Goal: Information Seeking & Learning: Check status

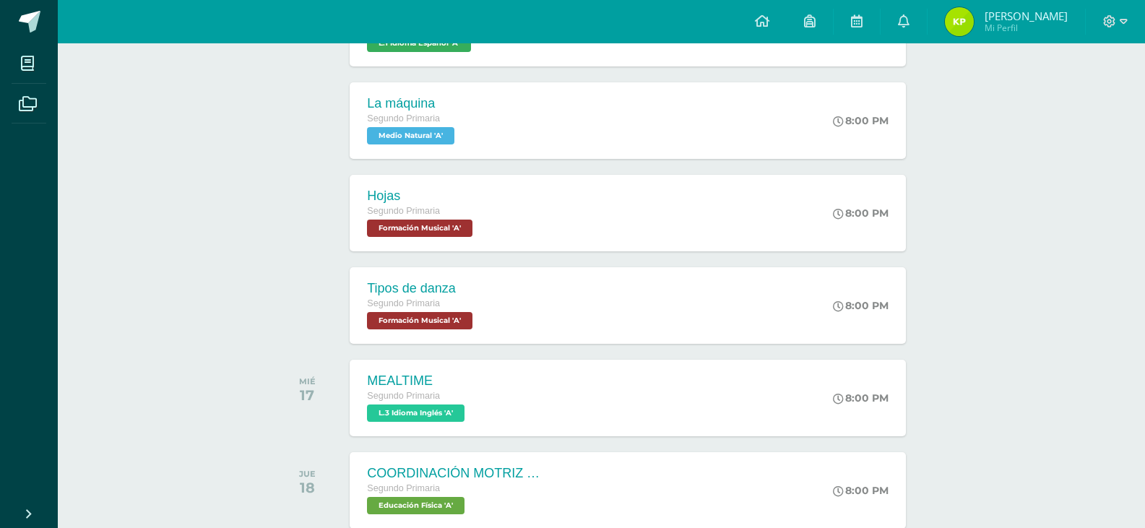
scroll to position [506, 0]
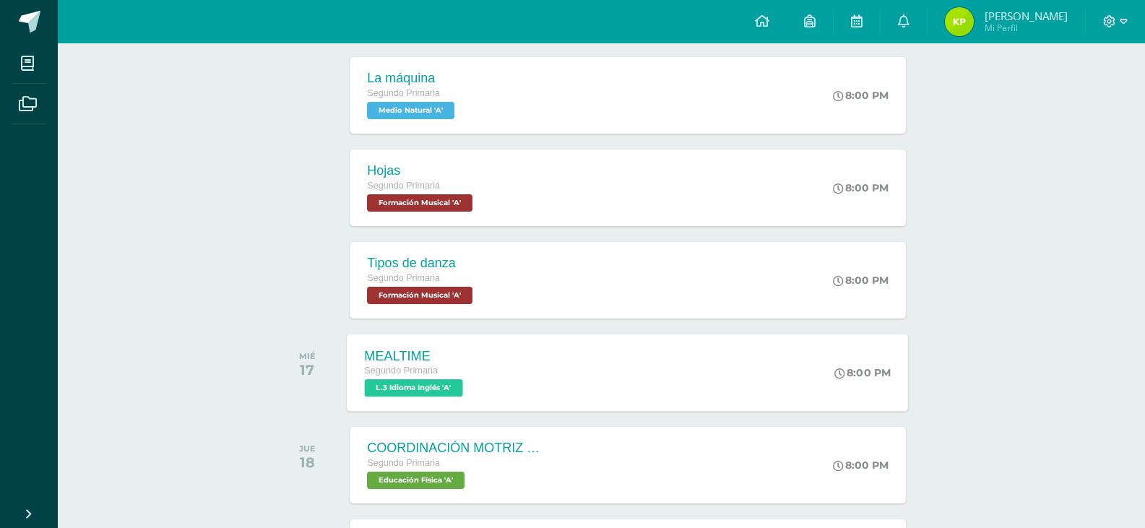
click at [640, 356] on div "MEALTIME Segundo Primaria L.3 Idioma Inglés 'A' 8:00 PM MEALTIME L.3 Idioma Ing…" at bounding box center [627, 372] width 561 height 77
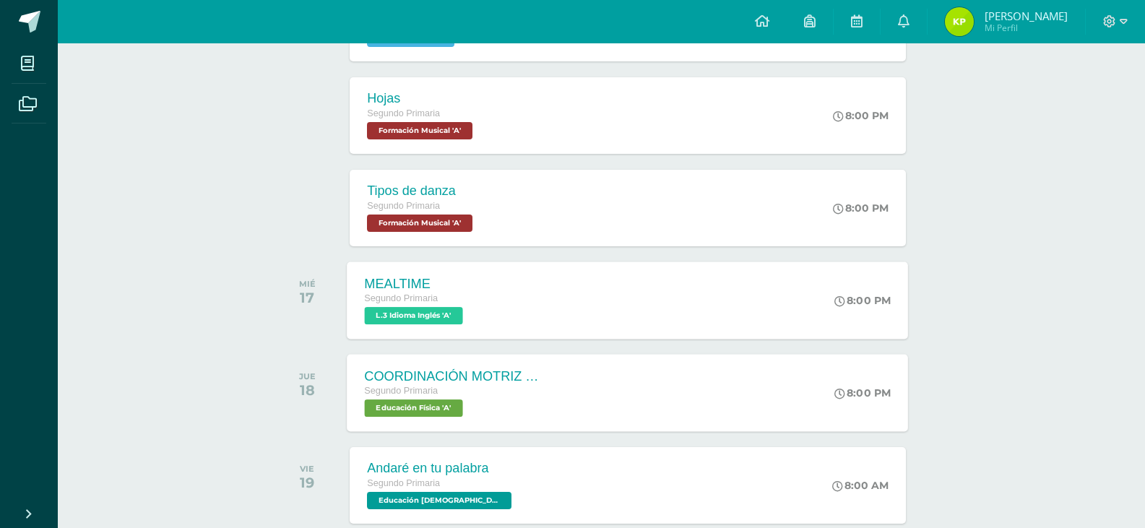
click at [596, 368] on div "COORDINACIÓN MOTRIZ Y JUEGOS CON RITMO Y SALTO Segundo Primaria Educación Físic…" at bounding box center [627, 392] width 561 height 77
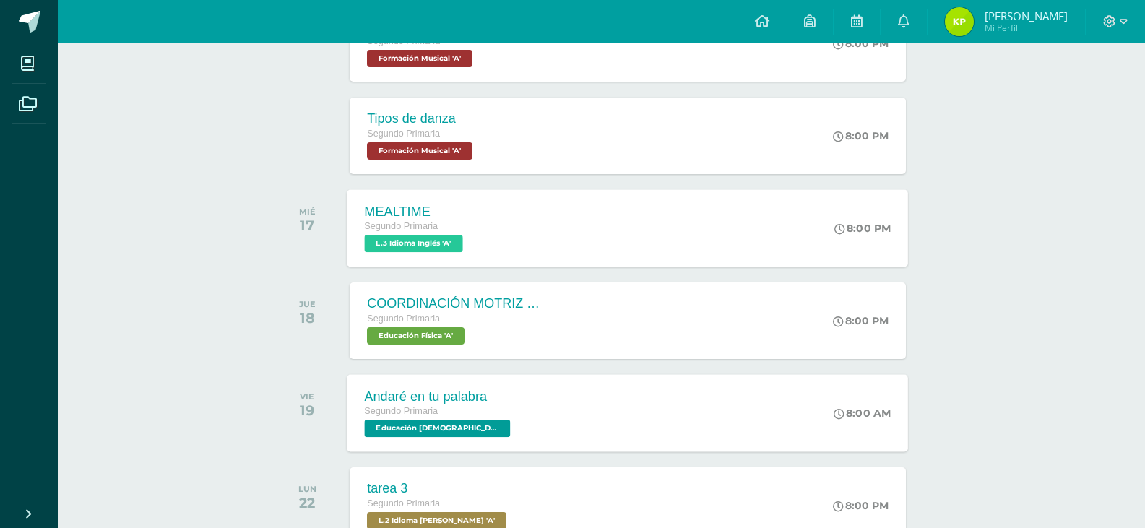
click at [736, 396] on div "Andaré en tu palabra Segundo Primaria Educación Cristiana 'A' 8:00 AM Andaré en…" at bounding box center [627, 412] width 561 height 77
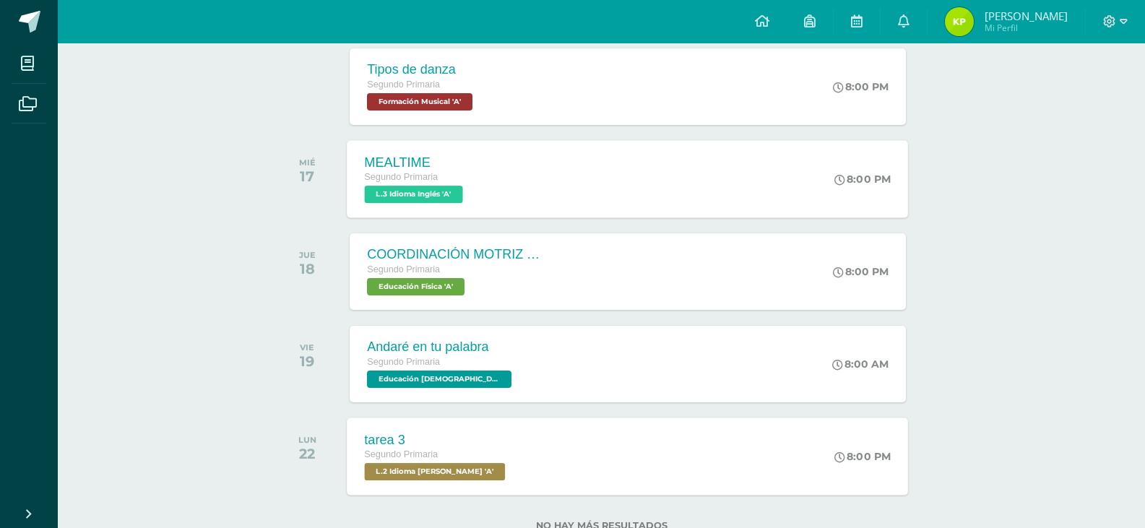
scroll to position [722, 0]
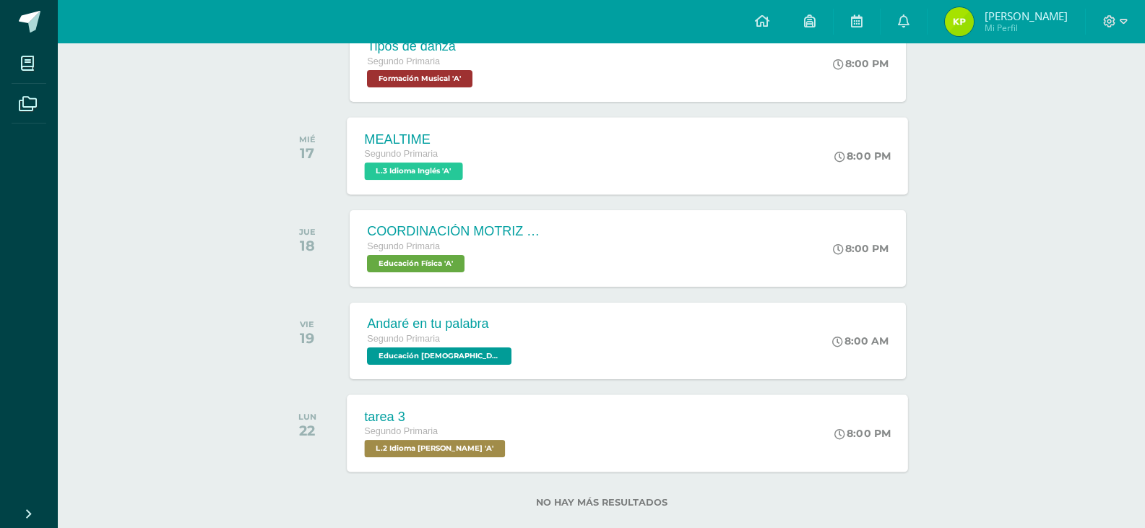
click at [597, 412] on div "tarea 3 Segundo Primaria L.2 Idioma Maya Kaqchikel 'A' 8:00 PM tarea 3 L.2 Idio…" at bounding box center [627, 432] width 561 height 77
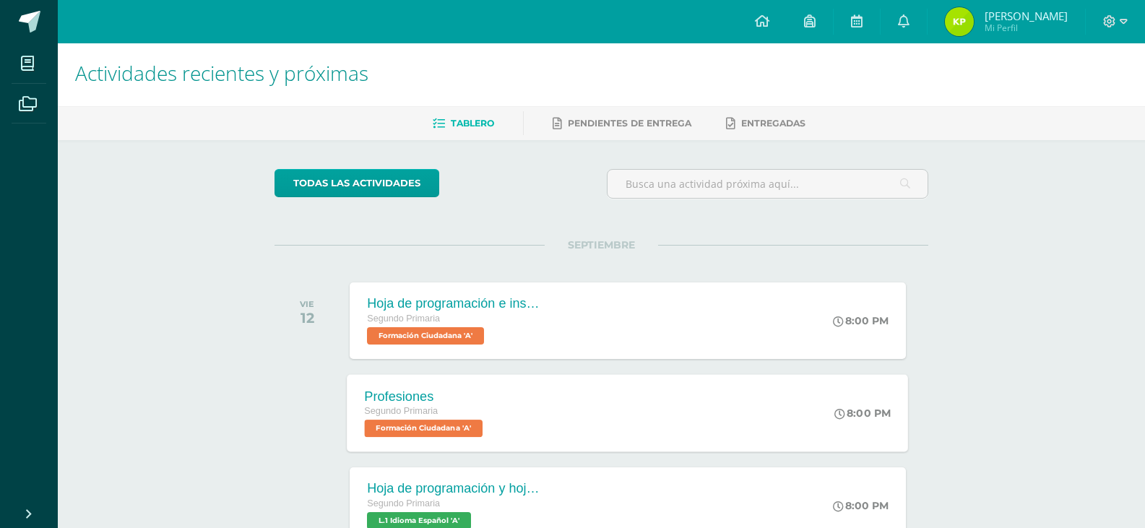
scroll to position [0, 0]
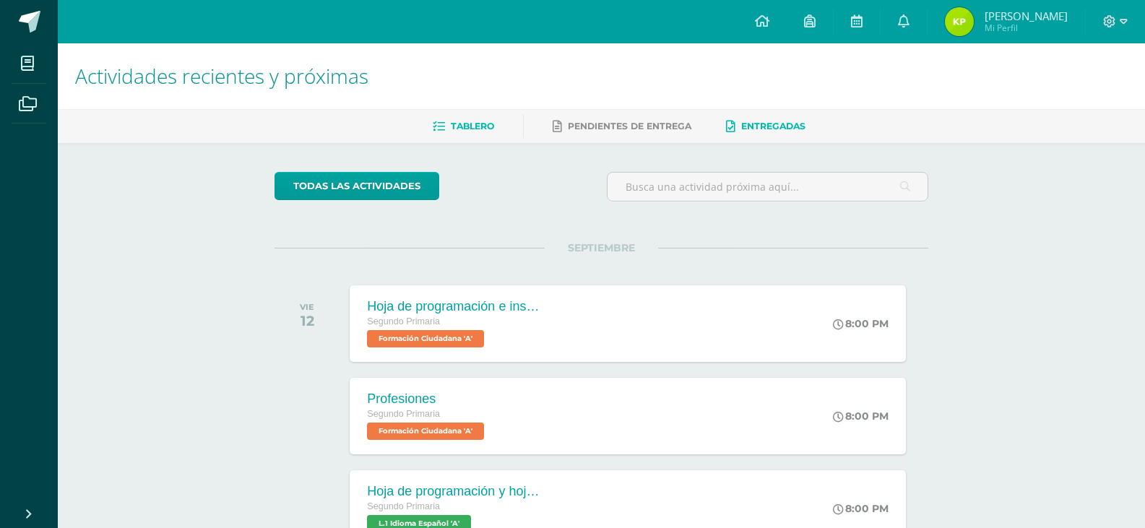
click at [787, 117] on link "Entregadas" at bounding box center [765, 126] width 79 height 23
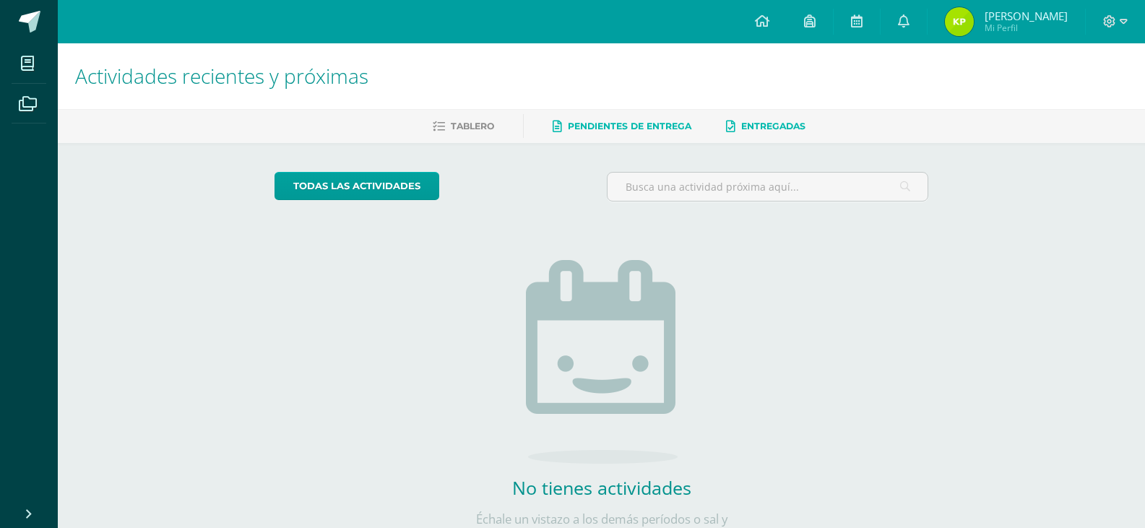
click at [633, 125] on span "Pendientes de entrega" at bounding box center [630, 126] width 124 height 11
click at [354, 182] on link "todas las Actividades" at bounding box center [356, 186] width 165 height 28
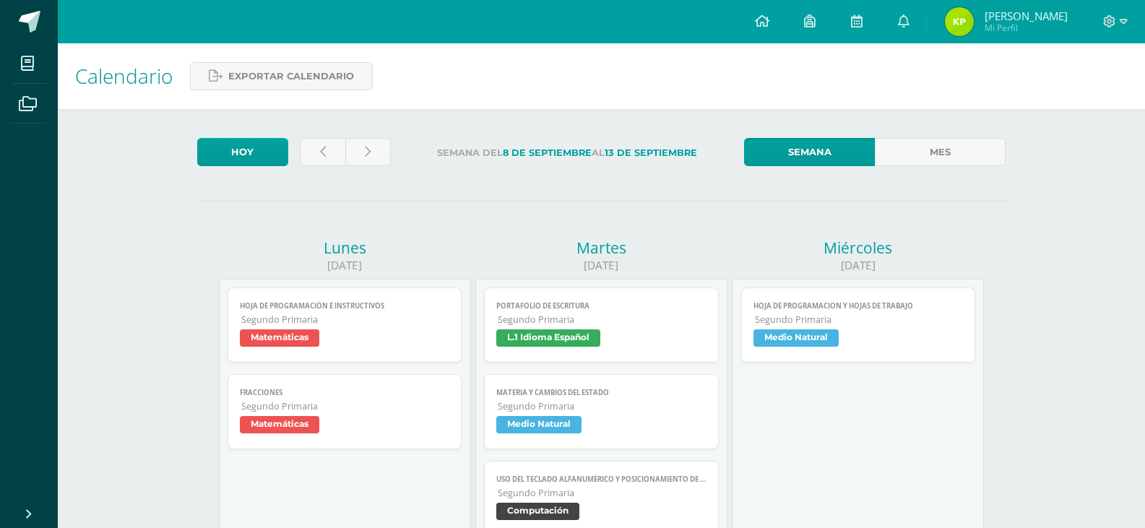
click at [1039, 10] on span "[PERSON_NAME]" at bounding box center [1026, 16] width 83 height 14
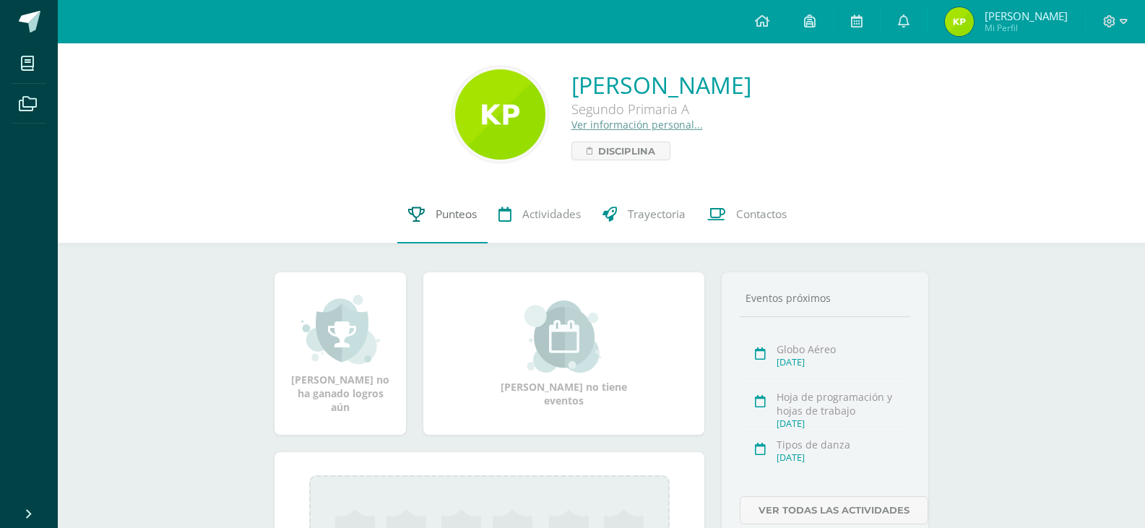
click at [457, 217] on span "Punteos" at bounding box center [456, 214] width 41 height 15
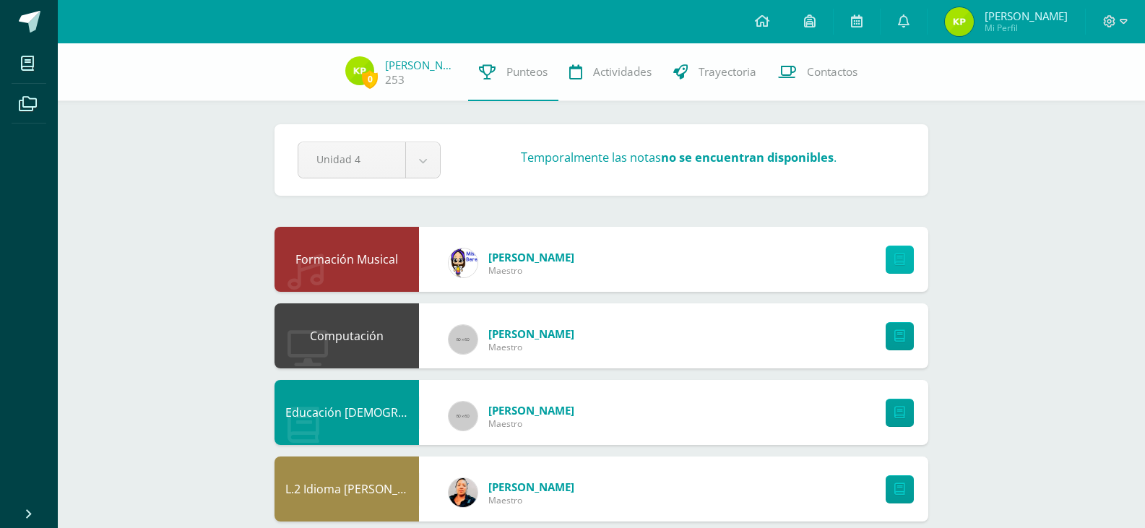
click at [898, 261] on icon at bounding box center [899, 260] width 11 height 12
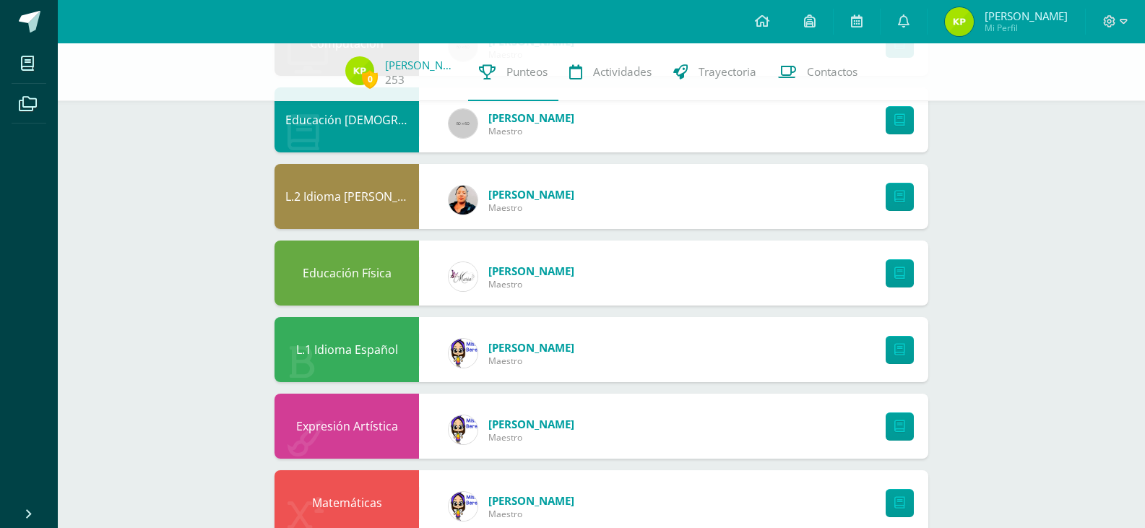
scroll to position [269, 0]
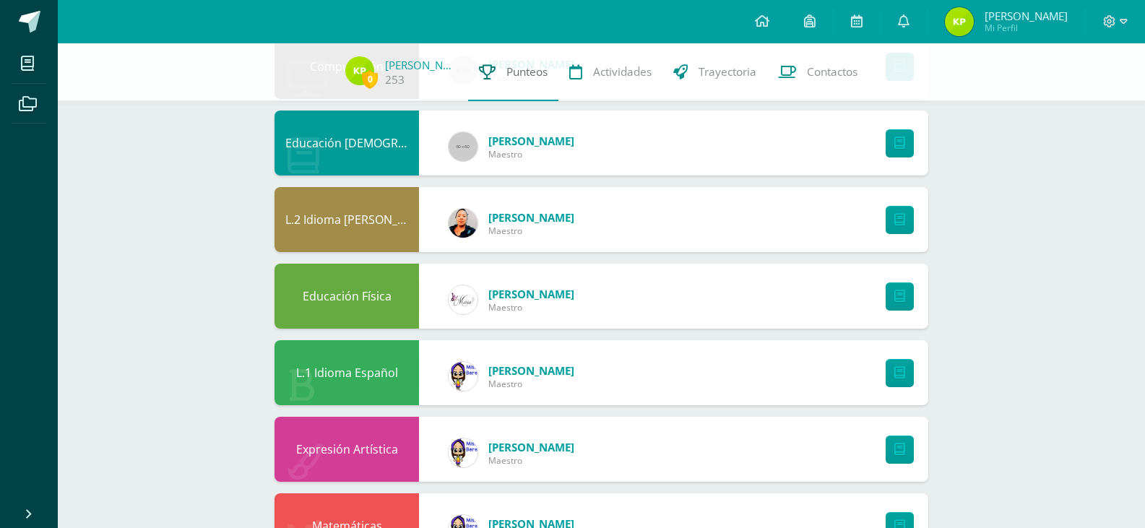
click at [507, 76] on span "Punteos" at bounding box center [526, 71] width 41 height 15
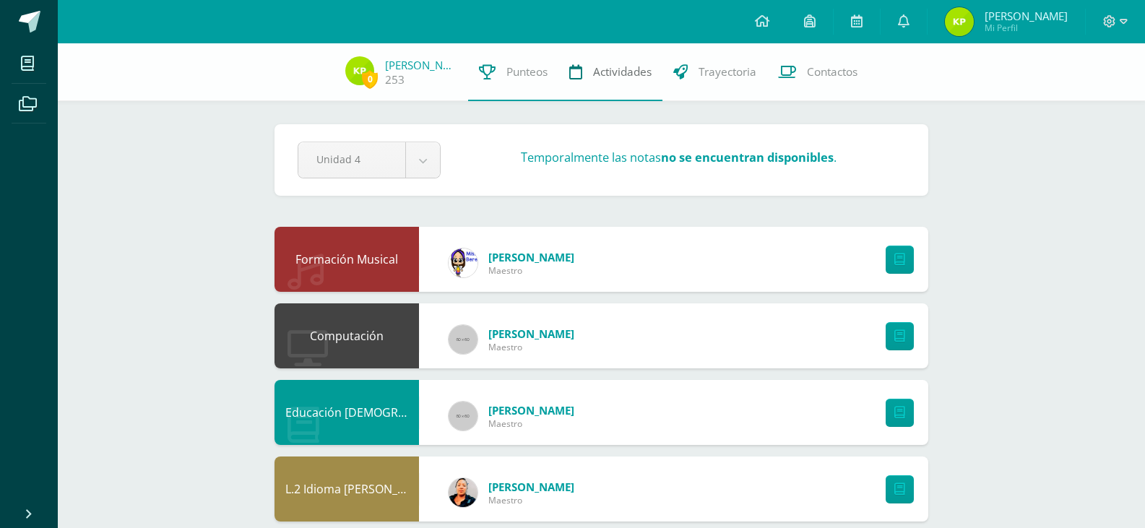
click at [607, 74] on span "Actividades" at bounding box center [622, 71] width 59 height 15
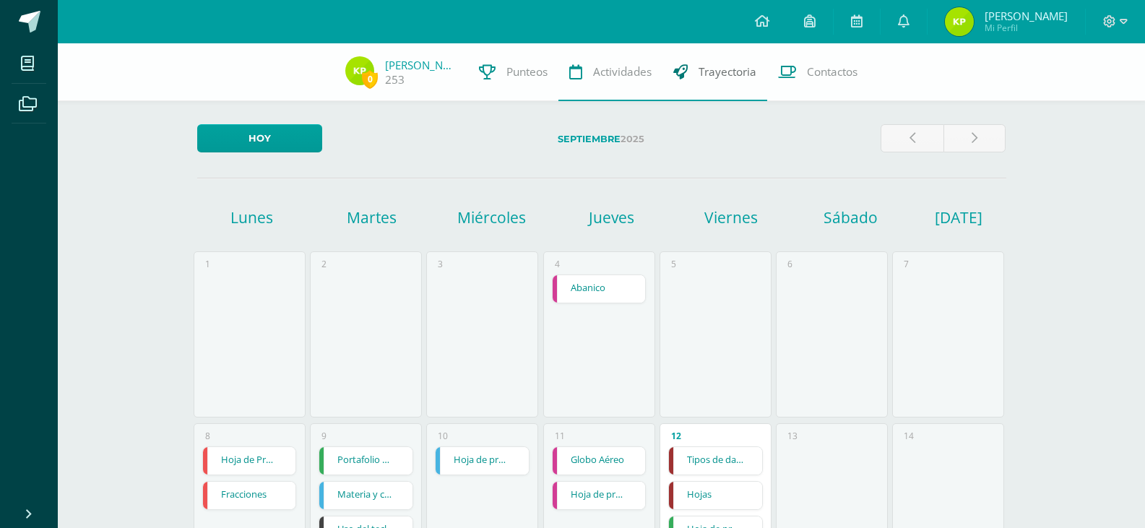
click at [716, 73] on span "Trayectoria" at bounding box center [728, 71] width 58 height 15
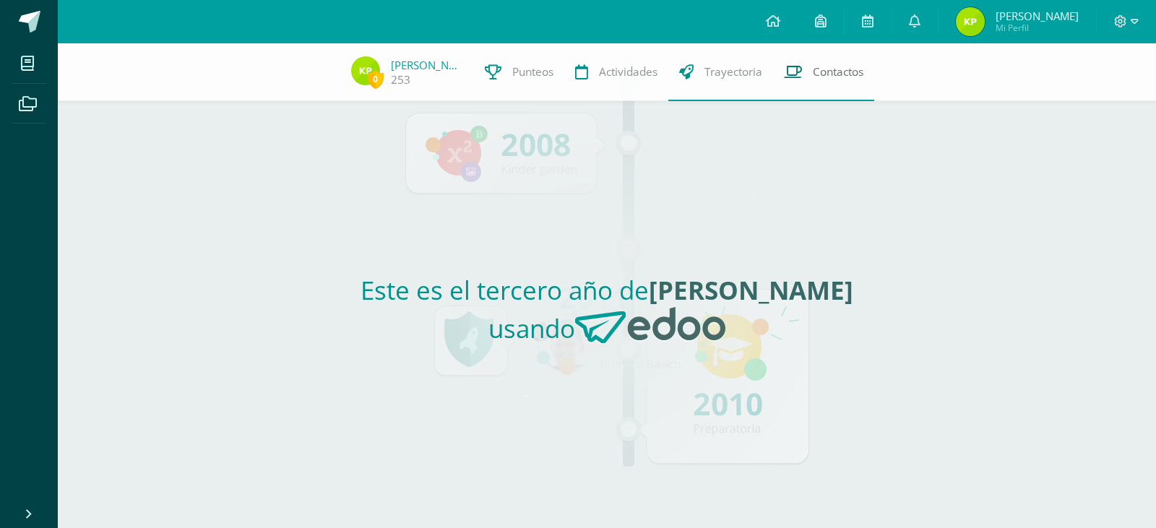
click at [829, 74] on span "Contactos" at bounding box center [838, 71] width 51 height 15
